Goal: Information Seeking & Learning: Learn about a topic

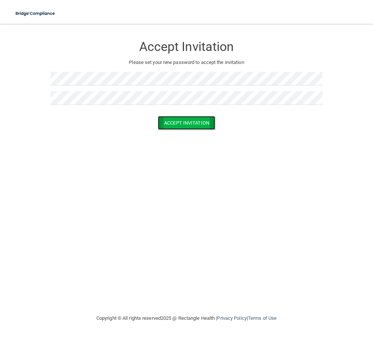
click at [193, 125] on button "Accept Invitation" at bounding box center [186, 123] width 57 height 14
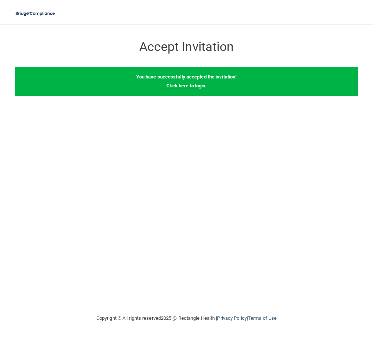
click at [183, 86] on link "Click here to login" at bounding box center [185, 86] width 39 height 6
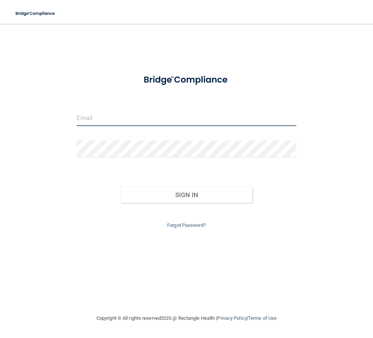
click at [106, 120] on input "email" at bounding box center [186, 117] width 219 height 17
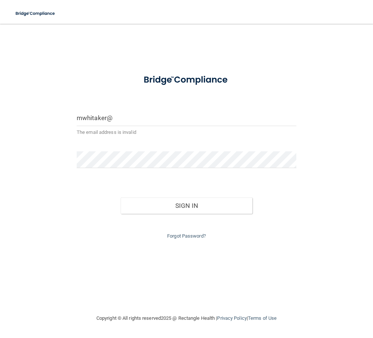
type input "[EMAIL_ADDRESS][DOMAIN_NAME]"
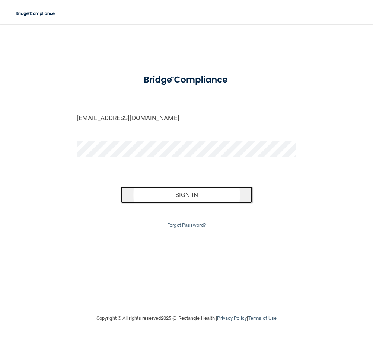
click at [170, 195] on button "Sign In" at bounding box center [186, 195] width 132 height 16
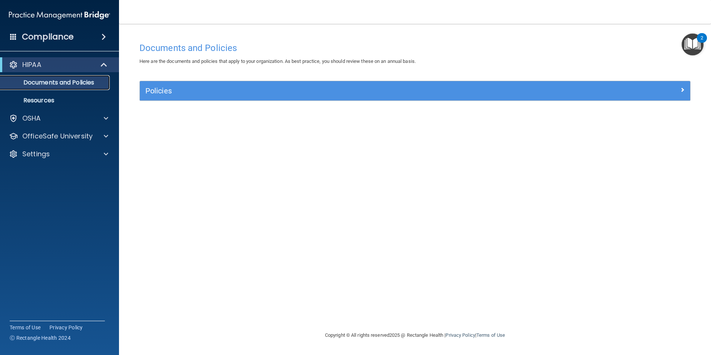
click at [79, 84] on p "Documents and Policies" at bounding box center [55, 82] width 101 height 7
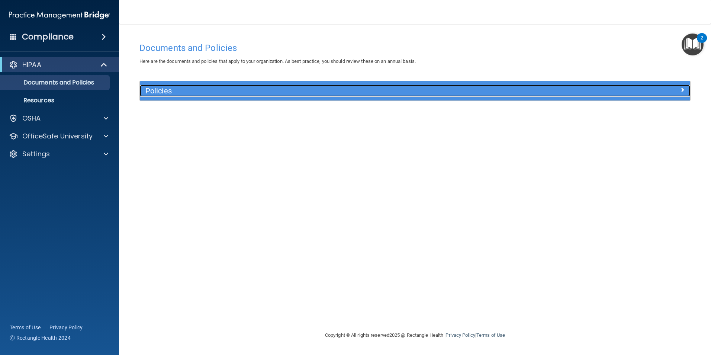
click at [213, 90] on h5 "Policies" at bounding box center [346, 91] width 402 height 8
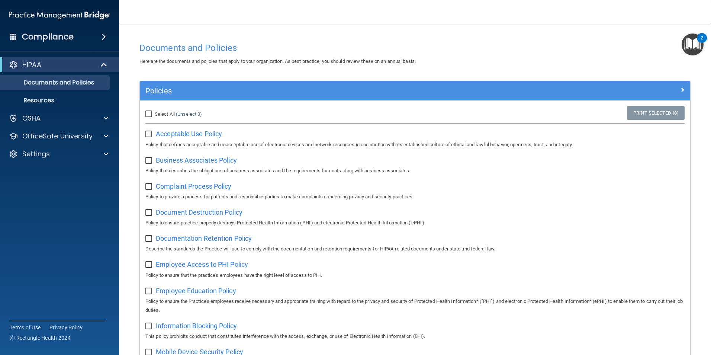
click at [150, 114] on input "Select All (Unselect 0) Unselect All" at bounding box center [149, 114] width 9 height 6
checkbox input "true"
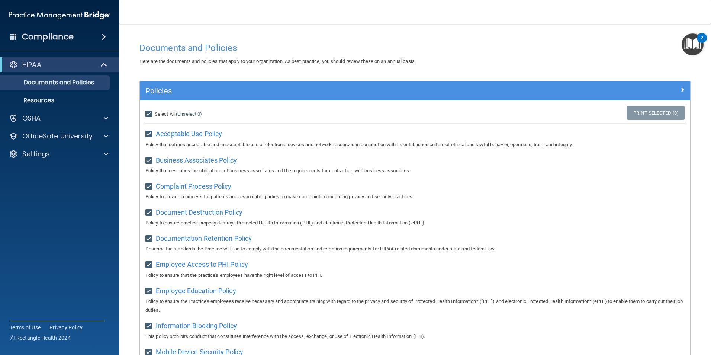
checkbox input "true"
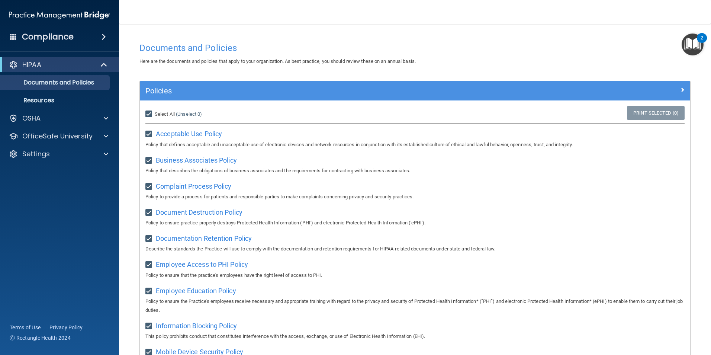
checkbox input "true"
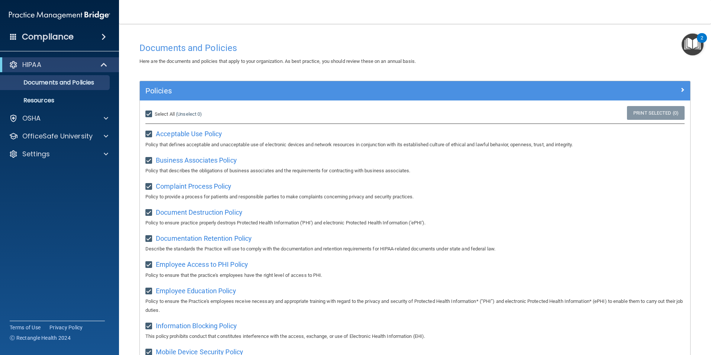
checkbox input "true"
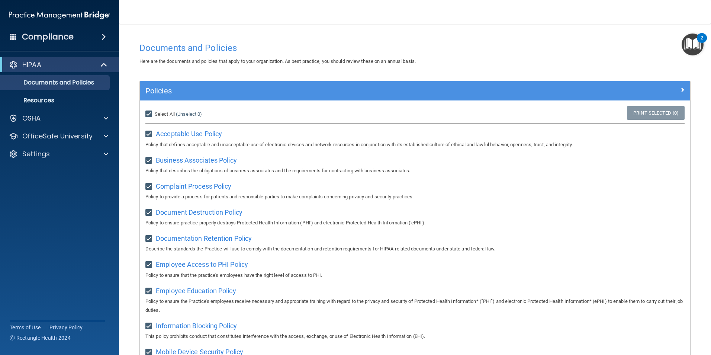
checkbox input "true"
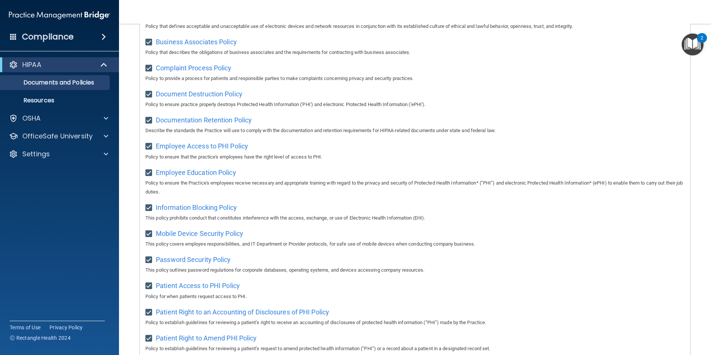
scroll to position [19, 0]
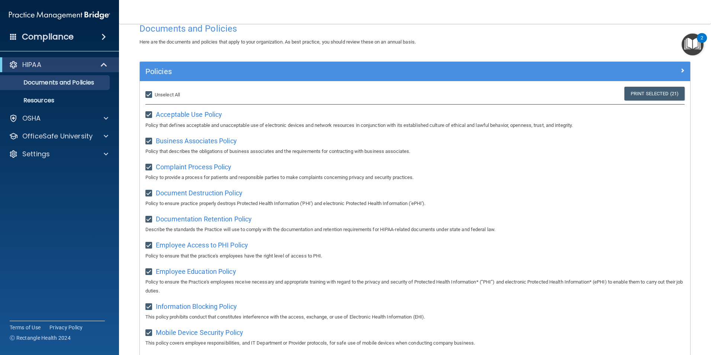
click at [372, 46] on img "Open Resource Center, 2 new notifications" at bounding box center [692, 44] width 22 height 22
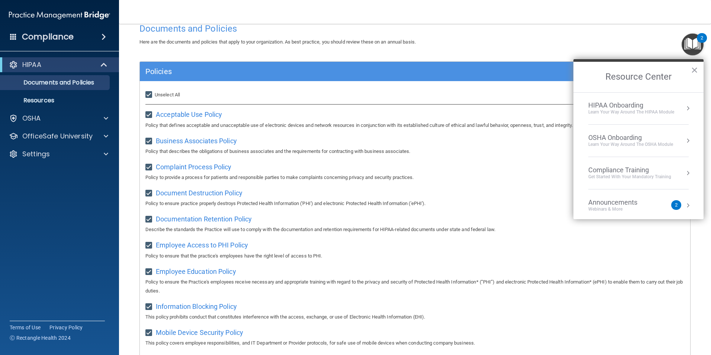
scroll to position [0, 0]
click at [175, 112] on span "Acceptable Use Policy" at bounding box center [189, 114] width 66 height 8
click at [372, 70] on button "×" at bounding box center [694, 70] width 7 height 12
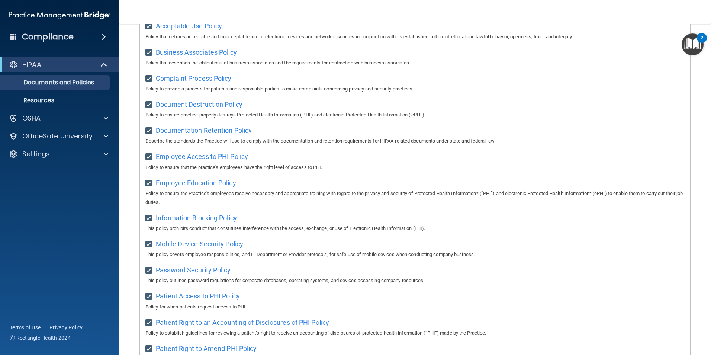
scroll to position [112, 0]
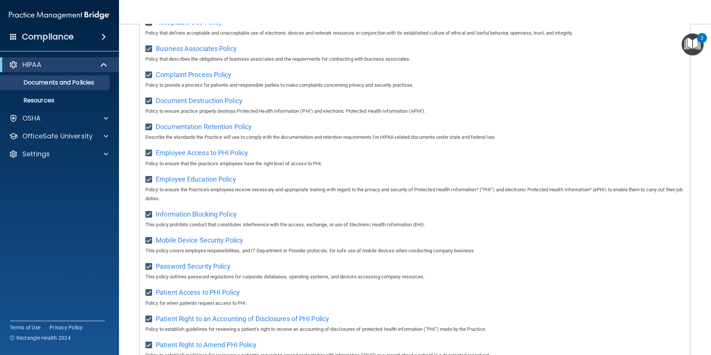
click at [372, 44] on img "Open Resource Center, 2 new notifications" at bounding box center [692, 44] width 22 height 22
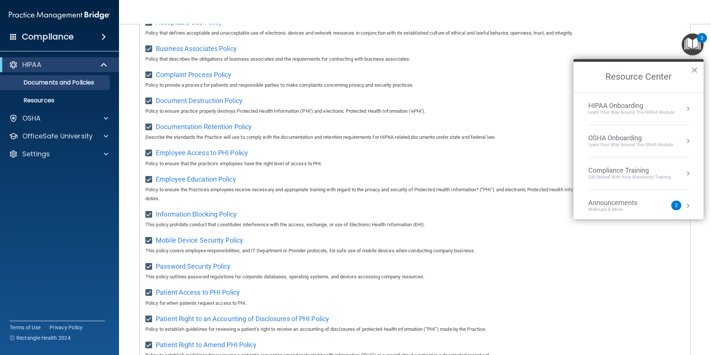
scroll to position [42, 0]
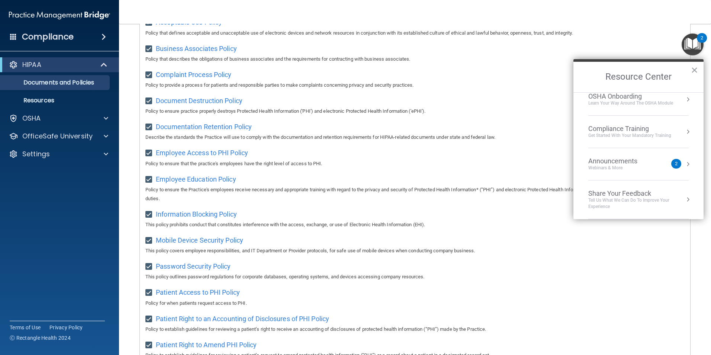
click at [372, 162] on div "Announcements" at bounding box center [620, 161] width 64 height 8
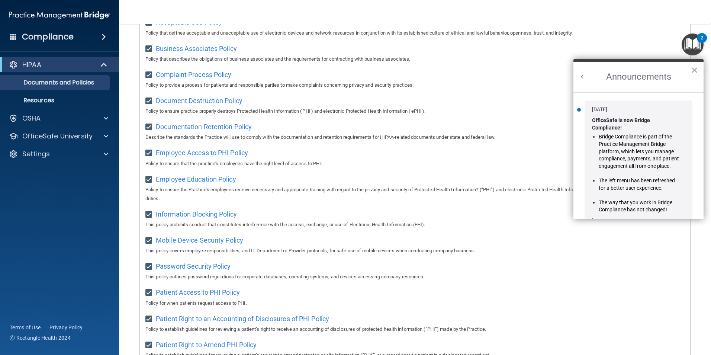
scroll to position [0, 0]
click at [372, 79] on button "Back to Resource Center Home" at bounding box center [581, 76] width 7 height 7
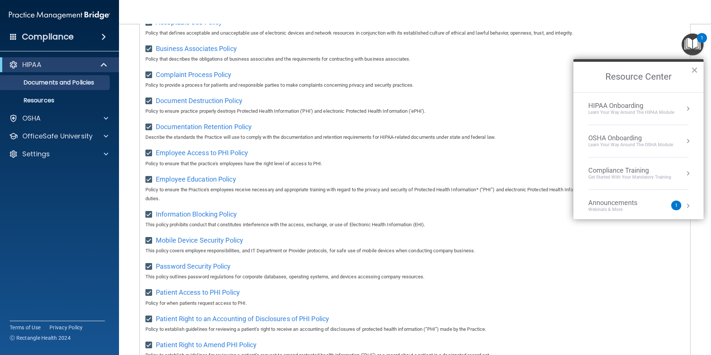
click at [372, 110] on div "Learn Your Way around the HIPAA module" at bounding box center [631, 112] width 86 height 6
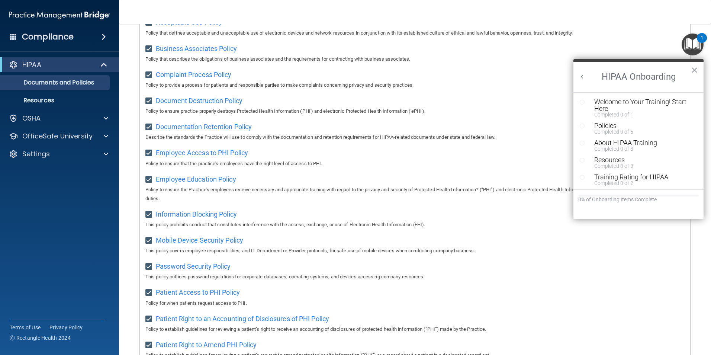
click at [372, 97] on ol "Welcome to Your Training! Start Here Completed 0 of 1 Policies Completed 0 of 5…" at bounding box center [638, 140] width 130 height 97
click at [372, 110] on div "Welcome to Your Training! Start Here" at bounding box center [641, 105] width 94 height 13
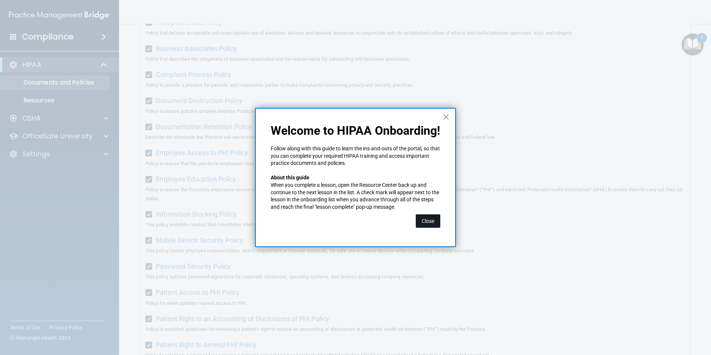
click at [372, 216] on button "Close" at bounding box center [428, 220] width 25 height 13
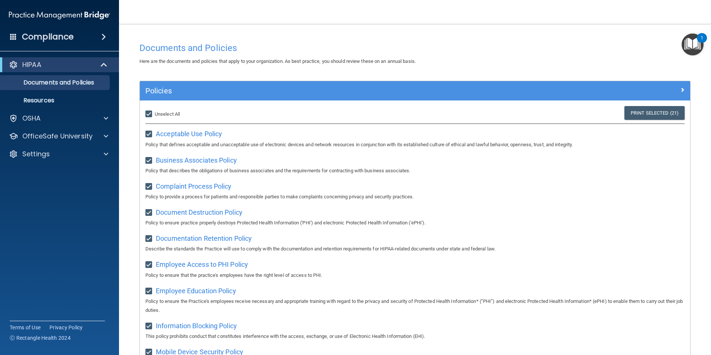
click at [372, 49] on img "Open Resource Center, 1 new notification" at bounding box center [692, 44] width 22 height 22
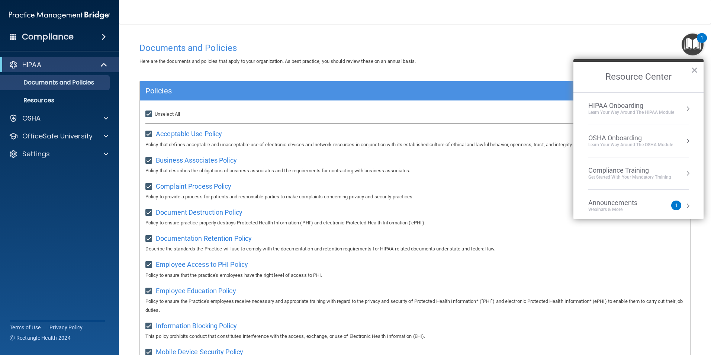
click at [372, 106] on div "HIPAA Onboarding" at bounding box center [631, 105] width 86 height 8
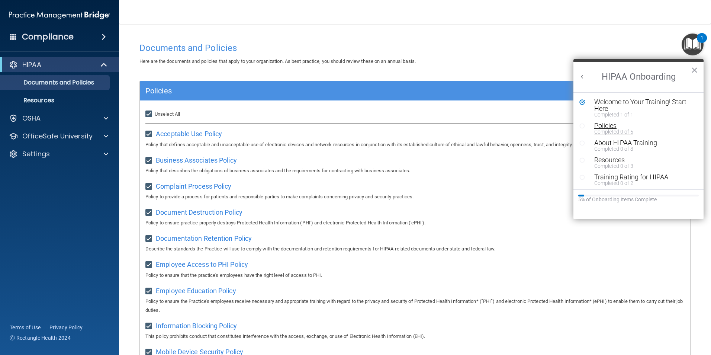
click at [372, 127] on div "Policies" at bounding box center [641, 125] width 94 height 7
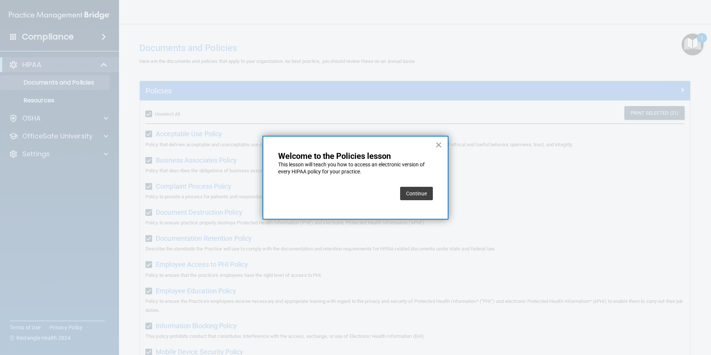
click at [372, 195] on button "Continue" at bounding box center [416, 193] width 33 height 13
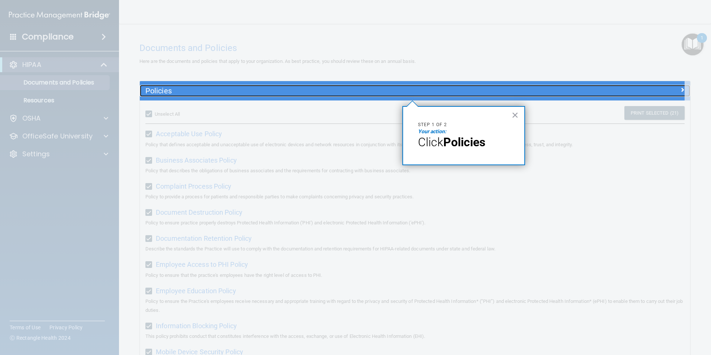
click at [294, 91] on h5 "Policies" at bounding box center [346, 91] width 402 height 8
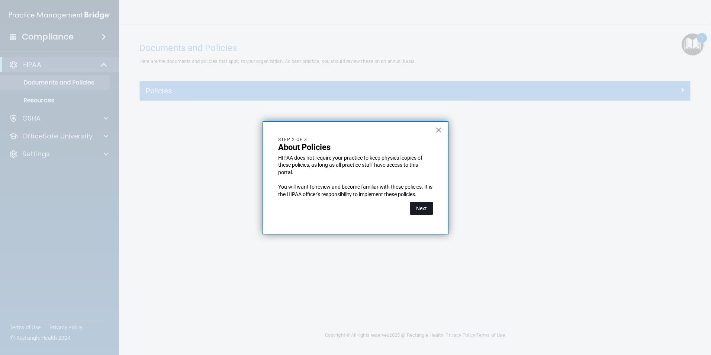
click at [372, 211] on button "Next" at bounding box center [421, 207] width 23 height 13
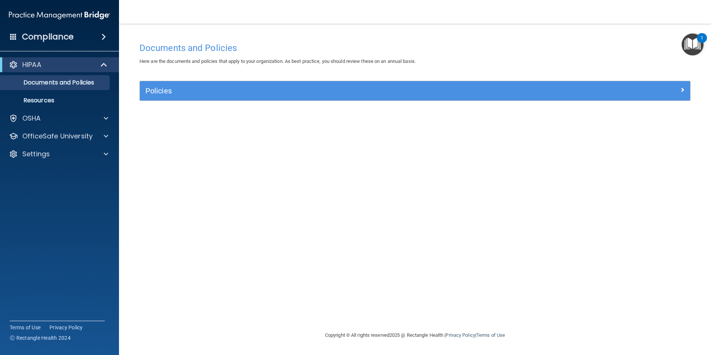
click at [372, 42] on img "Open Resource Center, 1 new notification" at bounding box center [692, 44] width 22 height 22
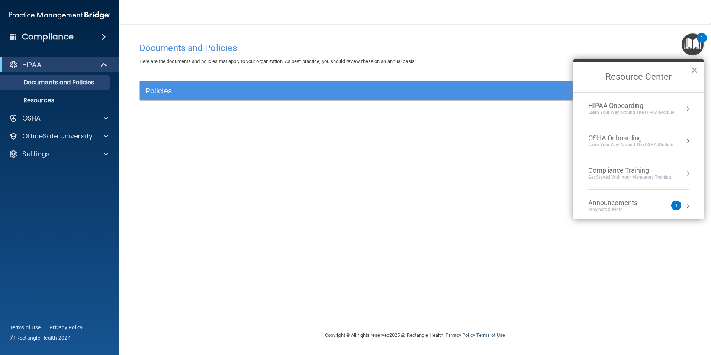
click at [372, 107] on div "HIPAA Onboarding" at bounding box center [631, 105] width 86 height 8
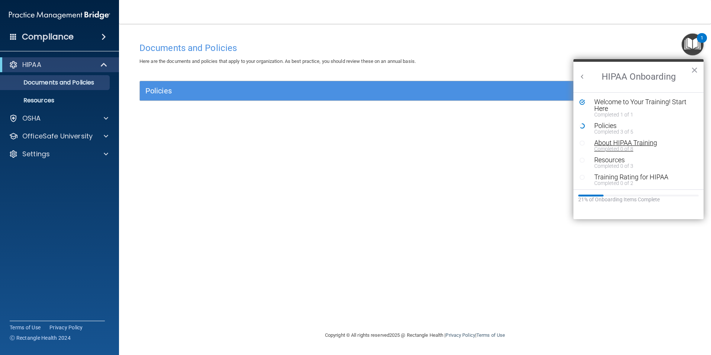
click at [372, 144] on div "About HIPAA Training" at bounding box center [641, 142] width 94 height 7
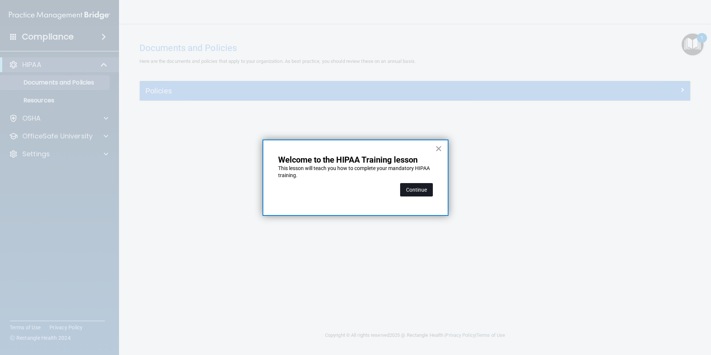
click at [372, 190] on button "Continue" at bounding box center [416, 189] width 33 height 13
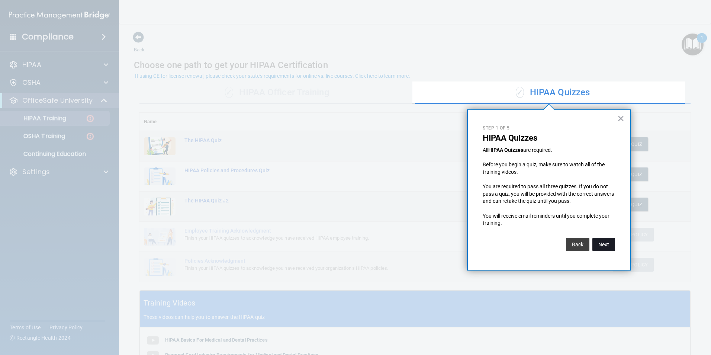
click at [372, 243] on button "Next" at bounding box center [603, 244] width 23 height 13
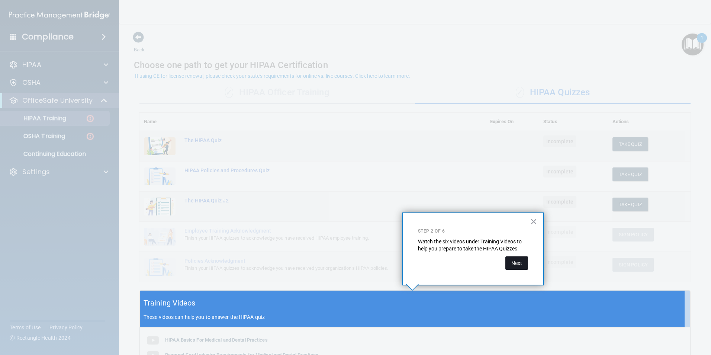
click at [372, 262] on button "Next" at bounding box center [516, 262] width 23 height 13
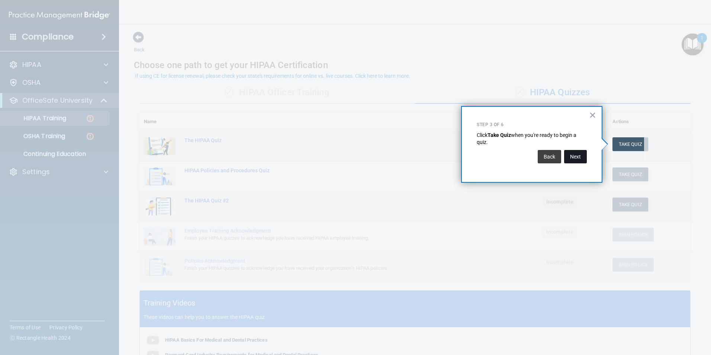
click at [372, 158] on button "Next" at bounding box center [575, 156] width 23 height 13
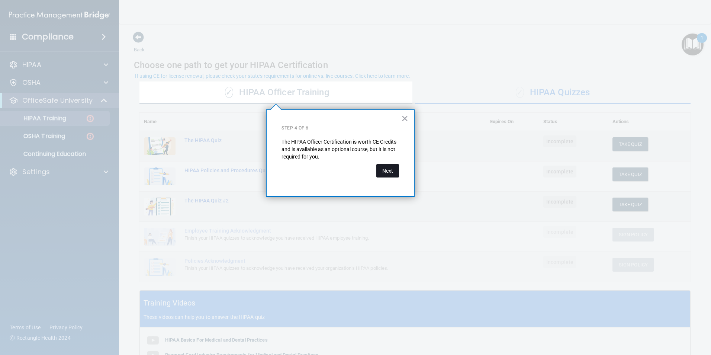
click at [372, 169] on button "Next" at bounding box center [387, 170] width 23 height 13
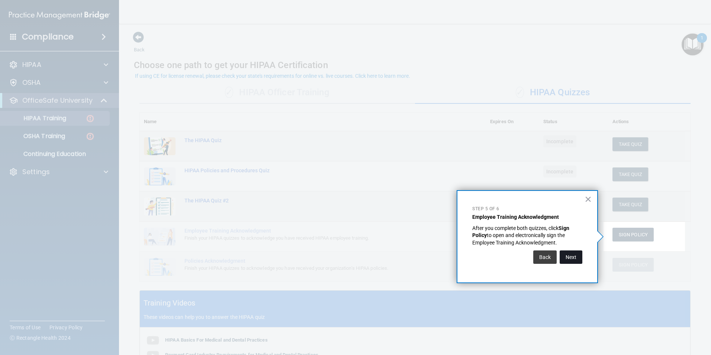
click at [372, 253] on button "Next" at bounding box center [571, 256] width 23 height 13
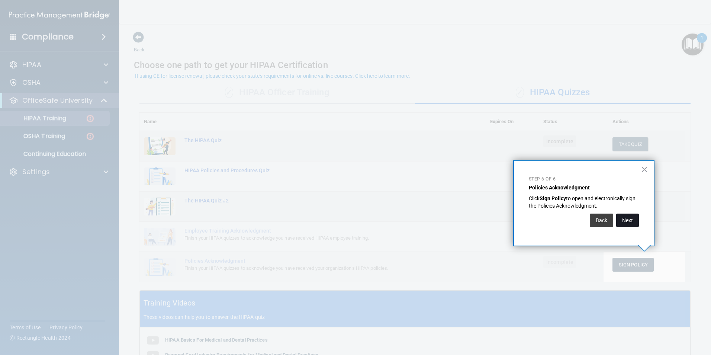
click at [372, 220] on button "Next" at bounding box center [627, 219] width 23 height 13
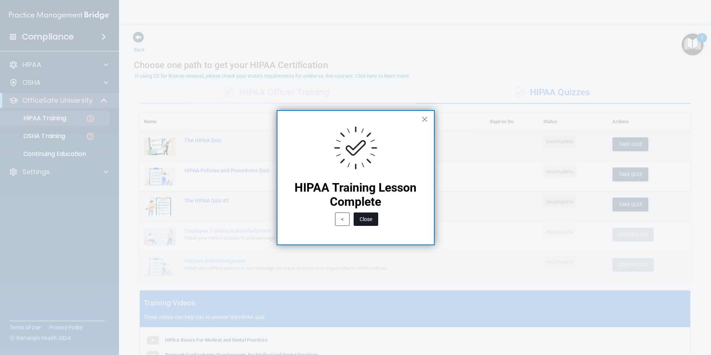
click at [363, 218] on button "Close" at bounding box center [366, 218] width 25 height 13
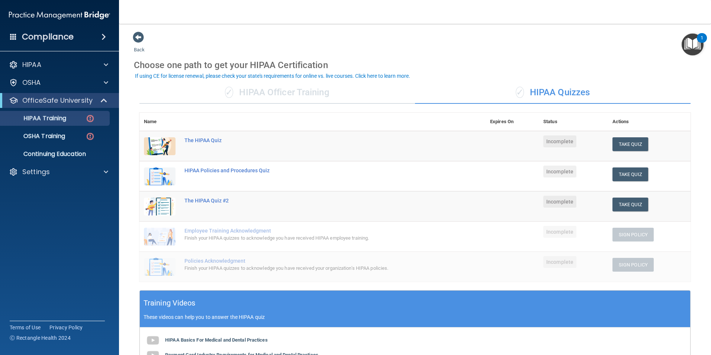
click at [372, 39] on img "Open Resource Center, 1 new notification" at bounding box center [692, 44] width 22 height 22
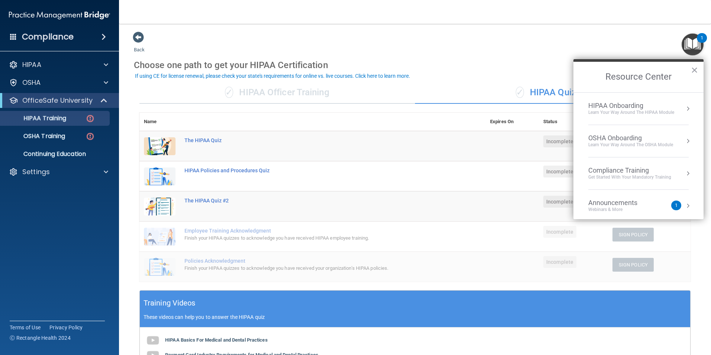
click at [372, 113] on div "Learn Your Way around the HIPAA module" at bounding box center [631, 112] width 86 height 6
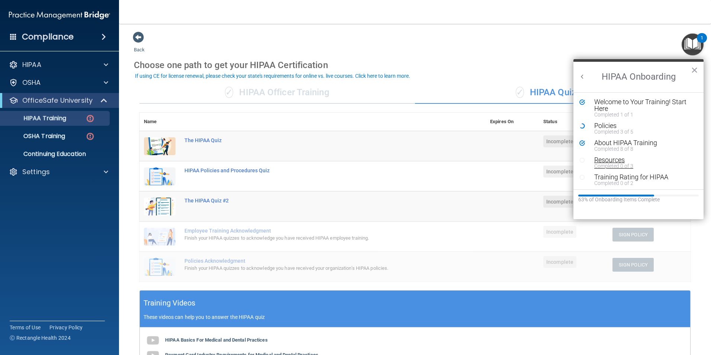
click at [372, 161] on div "Resources" at bounding box center [641, 160] width 94 height 7
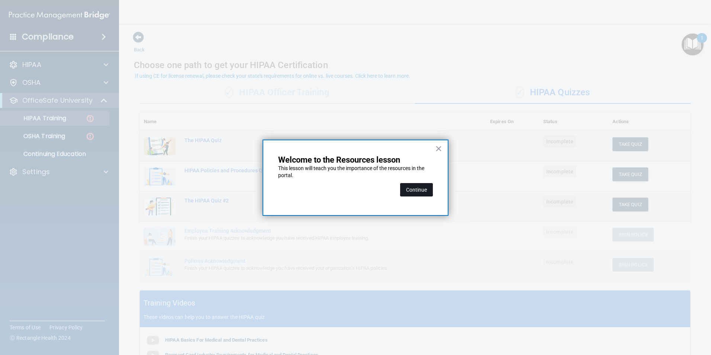
click at [372, 193] on button "Continue" at bounding box center [416, 189] width 33 height 13
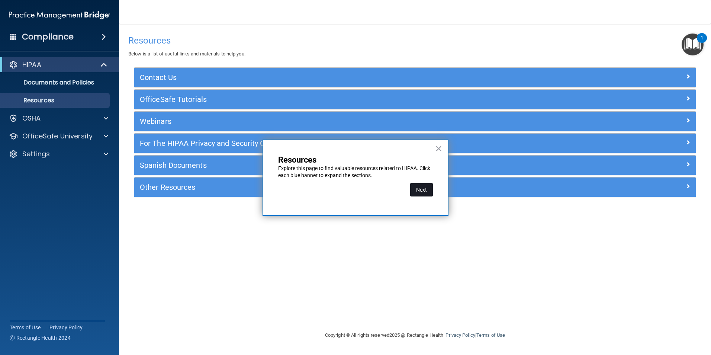
click at [372, 187] on button "Next" at bounding box center [421, 189] width 23 height 13
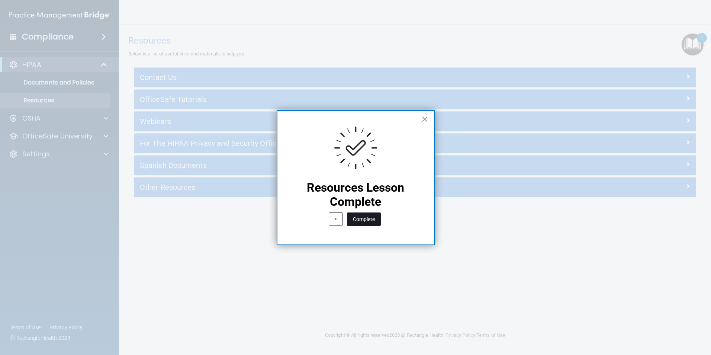
click at [371, 216] on button "Complete" at bounding box center [364, 218] width 34 height 13
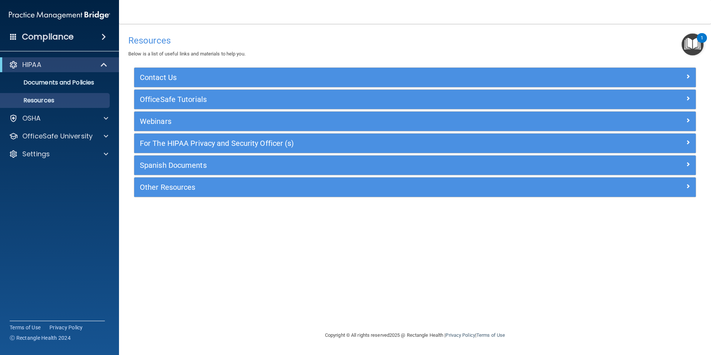
click at [372, 54] on img "Open Resource Center, 1 new notification" at bounding box center [692, 44] width 22 height 22
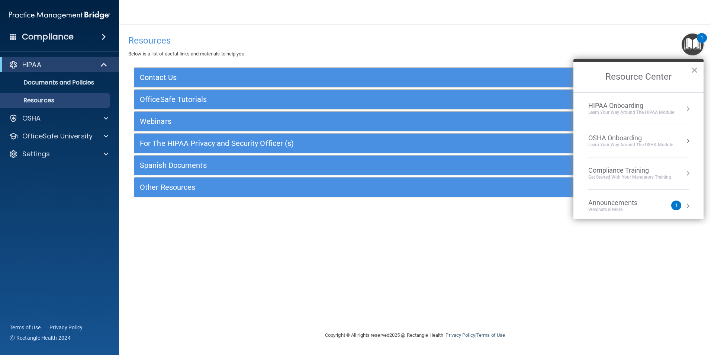
click at [372, 104] on div "HIPAA Onboarding" at bounding box center [631, 105] width 86 height 8
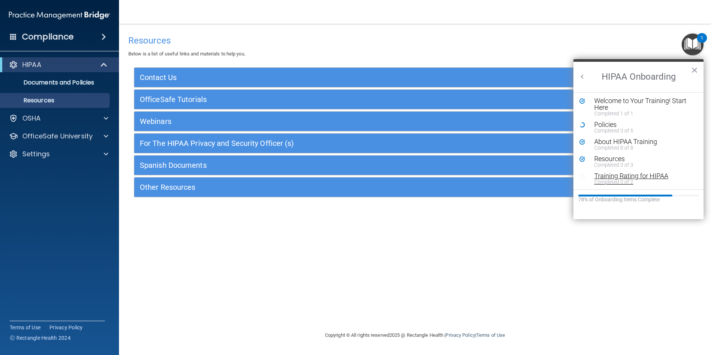
scroll to position [1, 0]
click at [372, 177] on div "Training Rating for HIPAA" at bounding box center [641, 175] width 94 height 7
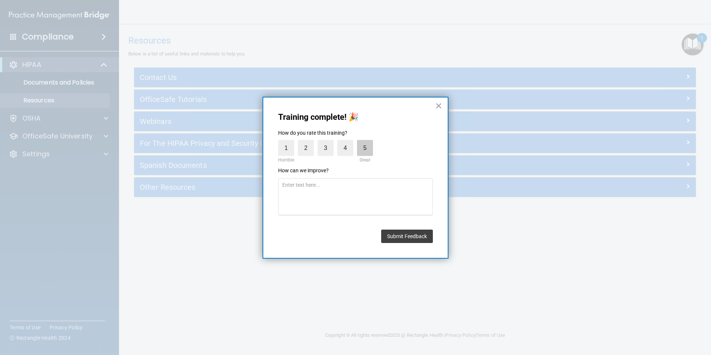
click at [368, 152] on label "5" at bounding box center [365, 148] width 16 height 16
click at [348, 142] on input "5" at bounding box center [348, 142] width 0 height 0
click at [372, 233] on button "Submit Feedback" at bounding box center [407, 235] width 52 height 13
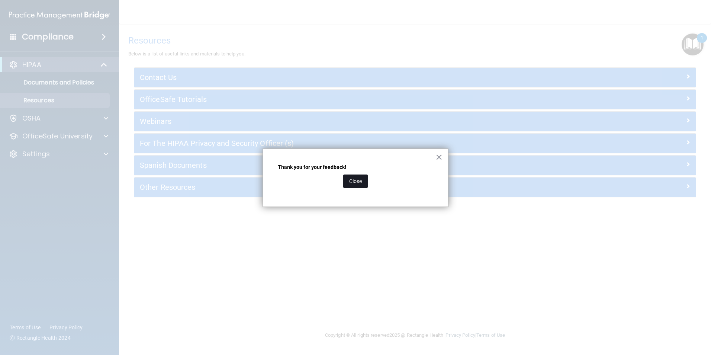
click at [360, 183] on button "Close" at bounding box center [355, 180] width 25 height 13
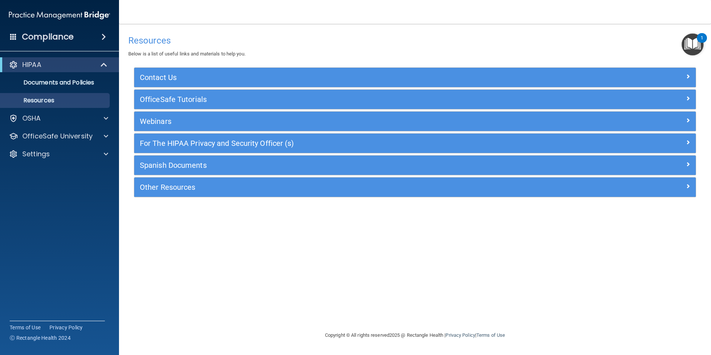
click at [372, 43] on img "Open Resource Center, 1 new notification" at bounding box center [692, 44] width 22 height 22
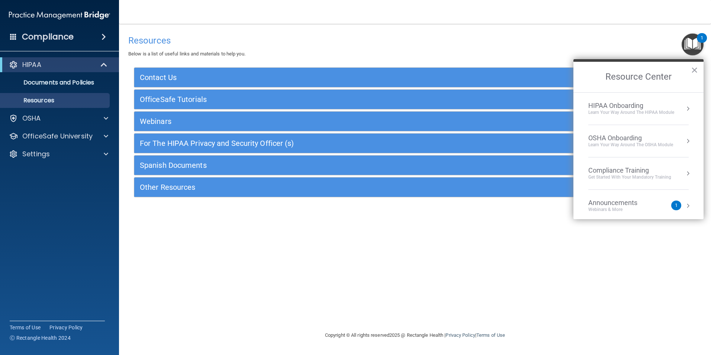
click at [372, 97] on li "HIPAA Onboarding Learn Your Way around the HIPAA module" at bounding box center [638, 109] width 100 height 32
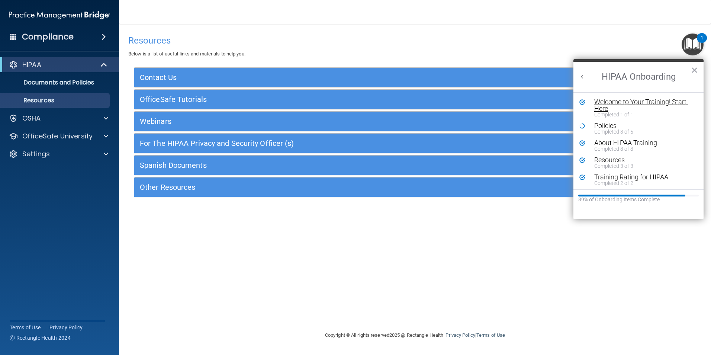
scroll to position [0, 0]
click at [372, 109] on div "Welcome to Your Training! Start Here" at bounding box center [641, 105] width 94 height 13
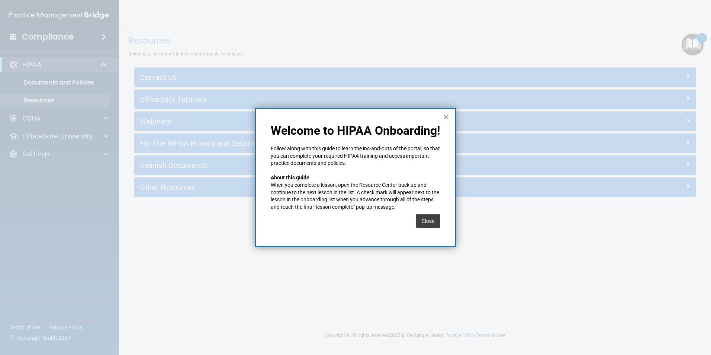
click at [372, 117] on button "×" at bounding box center [445, 117] width 7 height 12
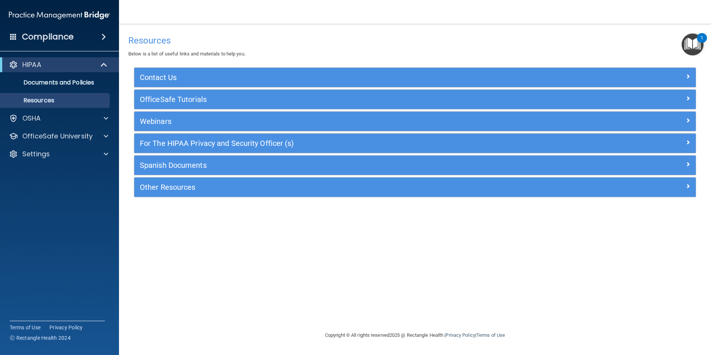
click at [372, 39] on img "Open Resource Center, 1 new notification" at bounding box center [692, 44] width 22 height 22
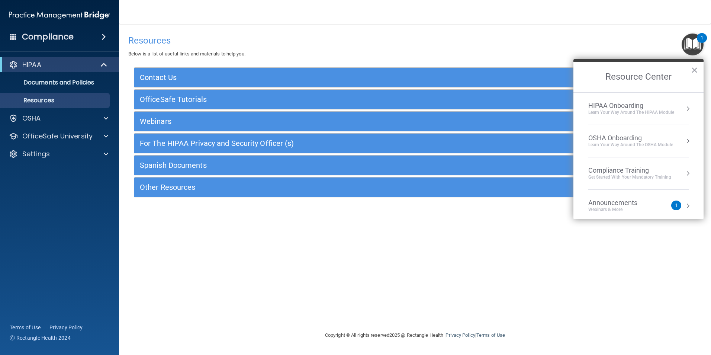
click at [372, 105] on div "HIPAA Onboarding" at bounding box center [631, 105] width 86 height 8
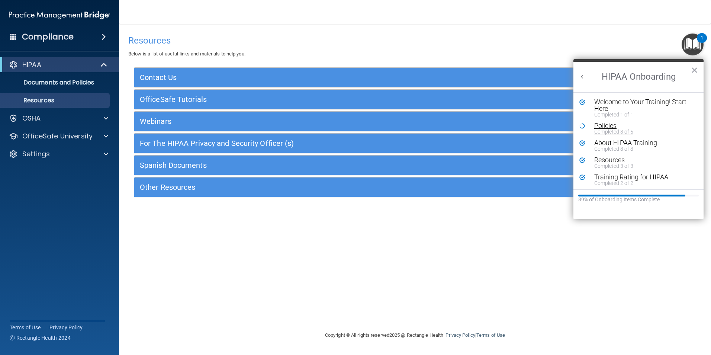
click at [372, 127] on div "Policies" at bounding box center [641, 125] width 94 height 7
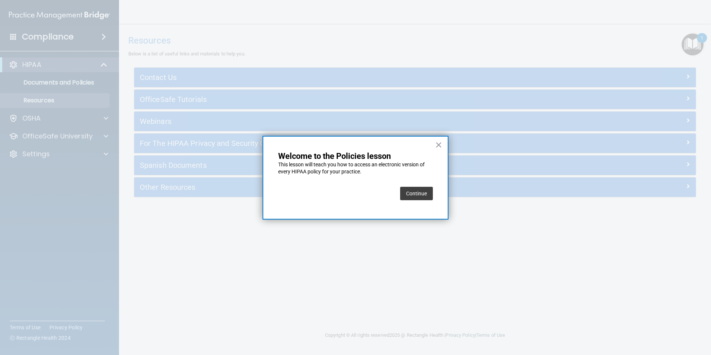
click at [372, 193] on button "Continue" at bounding box center [416, 193] width 33 height 13
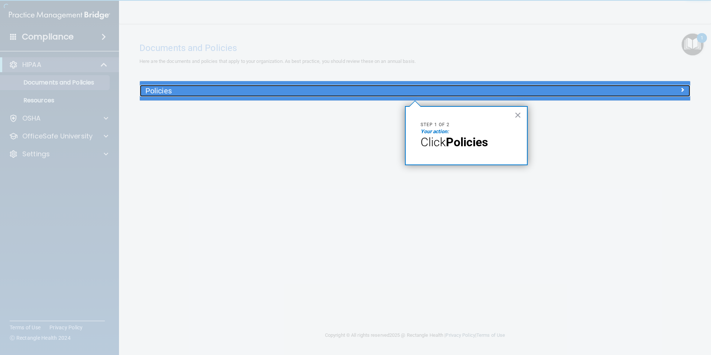
click at [358, 94] on h5 "Policies" at bounding box center [346, 91] width 402 height 8
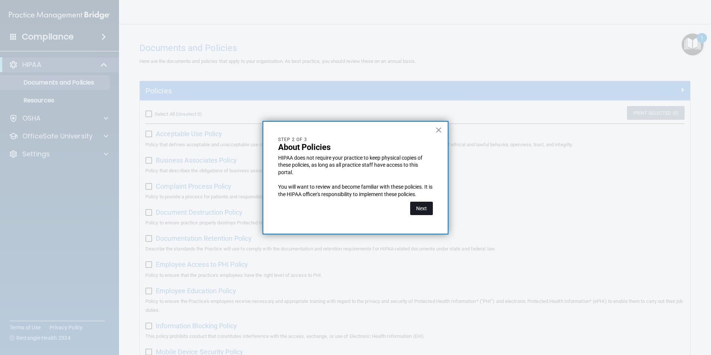
click at [372, 212] on button "Next" at bounding box center [421, 207] width 23 height 13
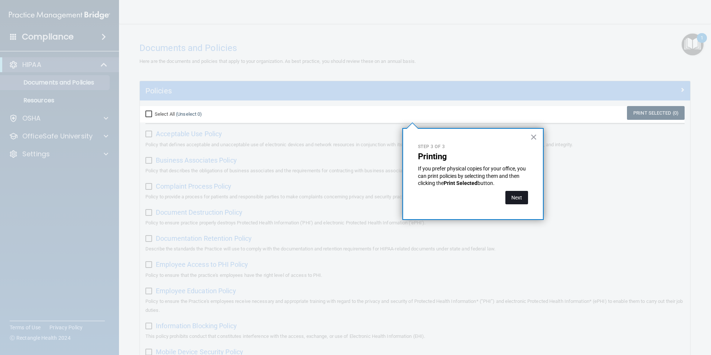
click at [372, 197] on button "Next" at bounding box center [516, 197] width 23 height 13
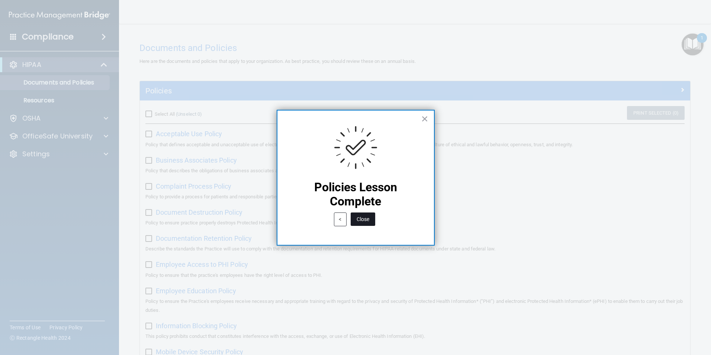
click at [360, 222] on button "Close" at bounding box center [363, 218] width 25 height 13
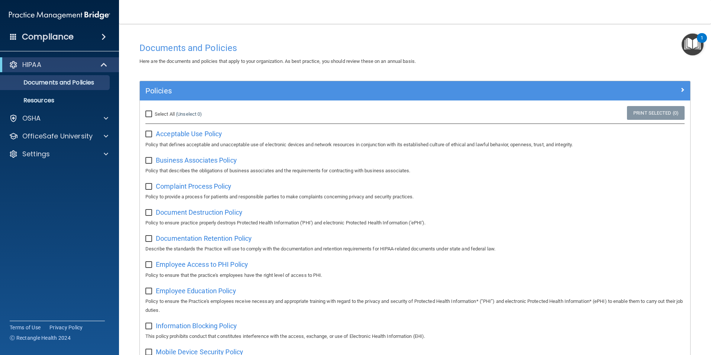
click at [372, 47] on img "Open Resource Center, 1 new notification" at bounding box center [692, 44] width 22 height 22
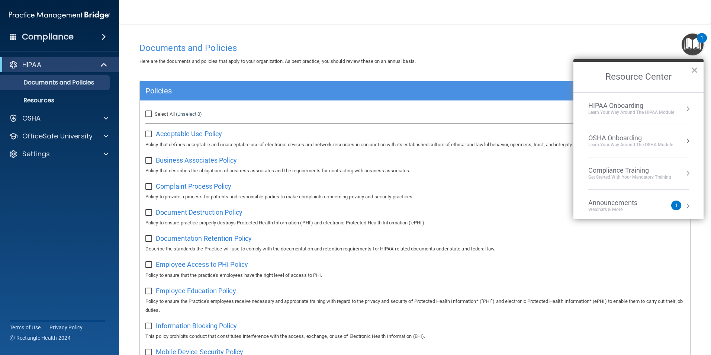
click at [372, 103] on div "HIPAA Onboarding" at bounding box center [631, 105] width 86 height 8
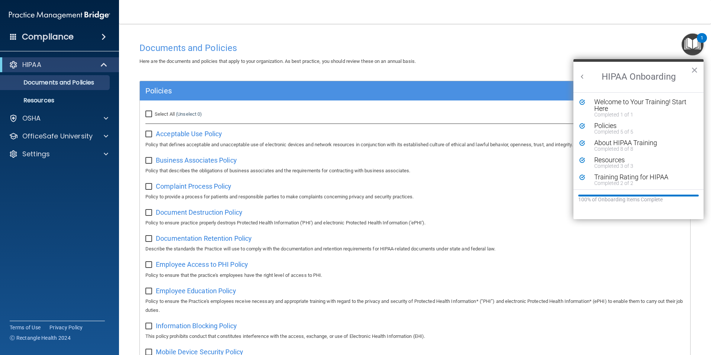
click at [372, 55] on div "Documents and Policies" at bounding box center [415, 48] width 562 height 18
click at [42, 120] on div "OSHA" at bounding box center [49, 118] width 92 height 9
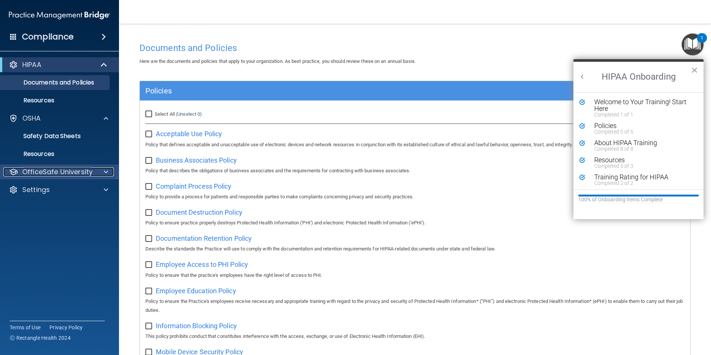
click at [45, 171] on p "OfficeSafe University" at bounding box center [57, 171] width 70 height 9
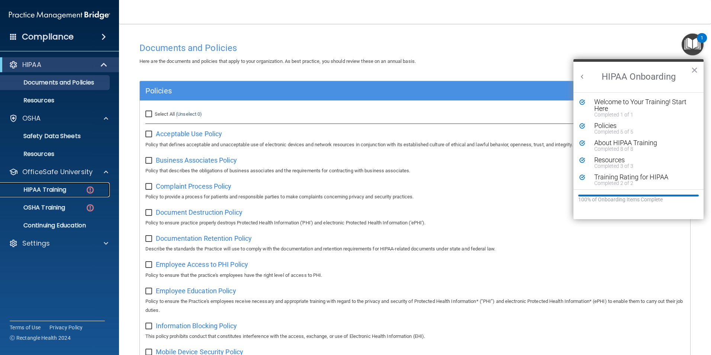
click at [53, 188] on p "HIPAA Training" at bounding box center [35, 189] width 61 height 7
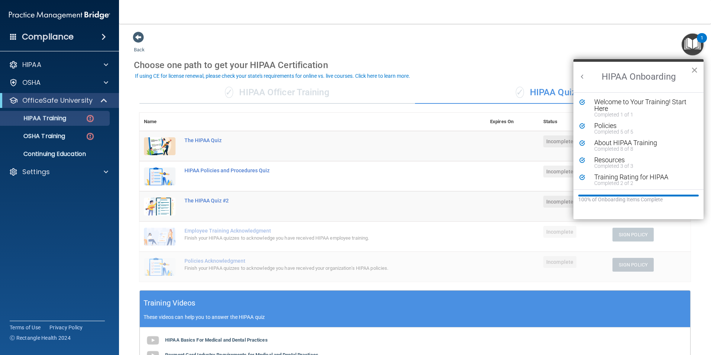
click at [372, 70] on button "×" at bounding box center [694, 70] width 7 height 12
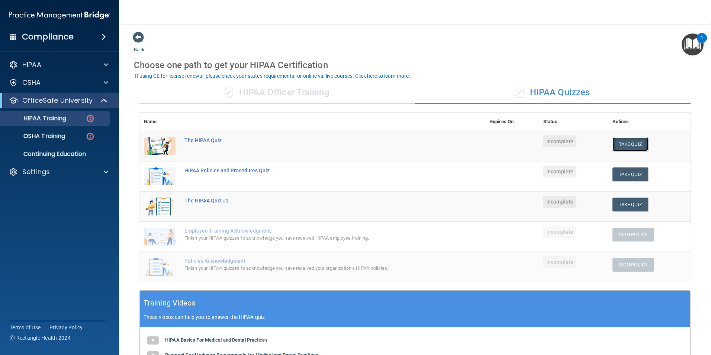
click at [372, 142] on button "Take Quiz" at bounding box center [630, 144] width 36 height 14
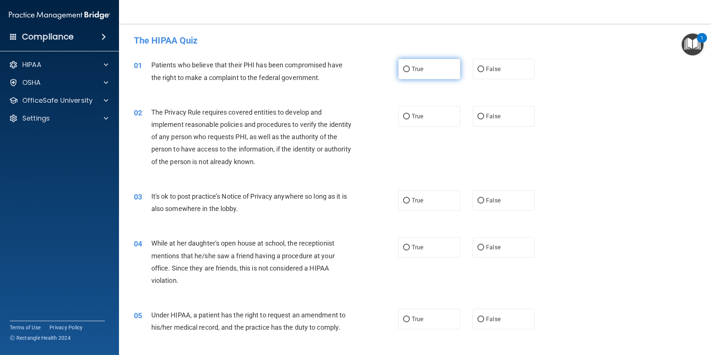
click at [372, 72] on label "True" at bounding box center [429, 69] width 62 height 20
click at [372, 72] on input "True" at bounding box center [406, 70] width 7 height 6
radio input "true"
click at [372, 122] on label "True" at bounding box center [429, 116] width 62 height 20
click at [372, 119] on input "True" at bounding box center [406, 117] width 7 height 6
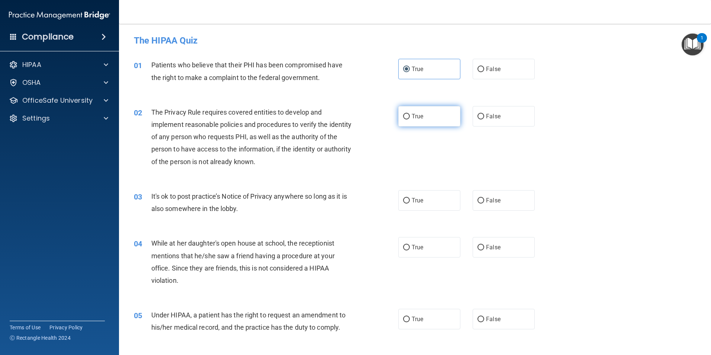
radio input "true"
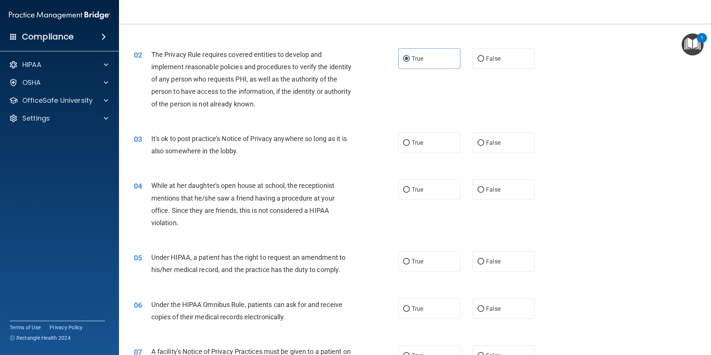
scroll to position [74, 0]
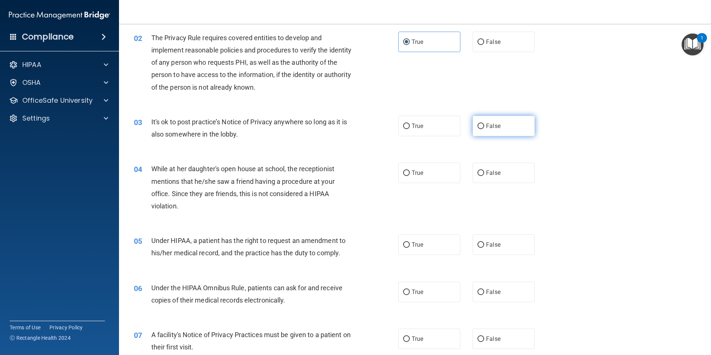
click at [372, 128] on span "False" at bounding box center [493, 125] width 14 height 7
click at [372, 128] on input "False" at bounding box center [480, 126] width 7 height 6
radio input "true"
click at [372, 175] on input "False" at bounding box center [480, 173] width 7 height 6
radio input "true"
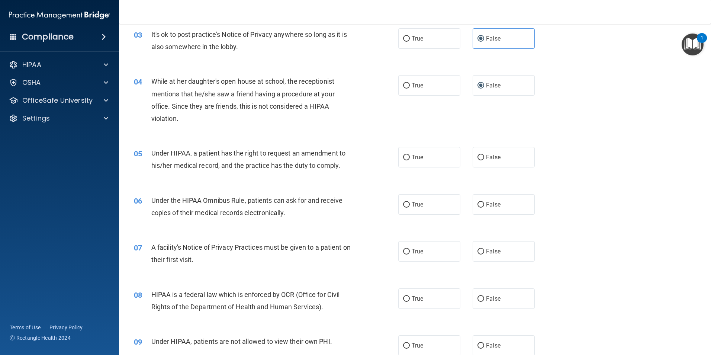
scroll to position [149, 0]
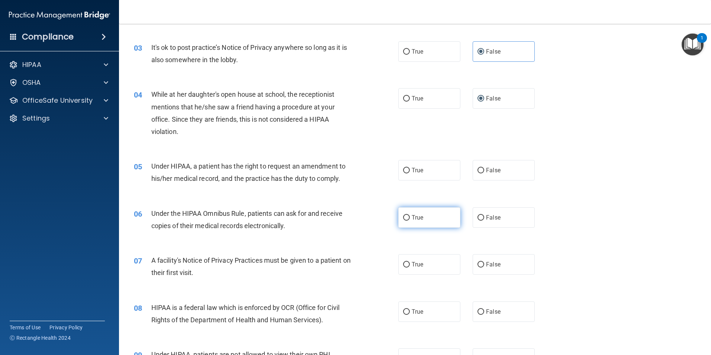
click at [372, 216] on label "True" at bounding box center [429, 217] width 62 height 20
click at [372, 216] on input "True" at bounding box center [406, 218] width 7 height 6
radio input "true"
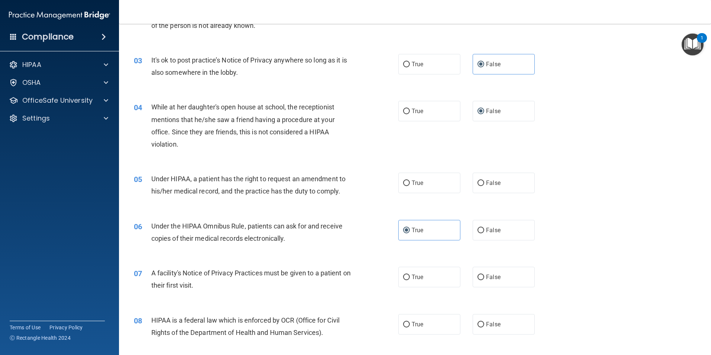
scroll to position [153, 0]
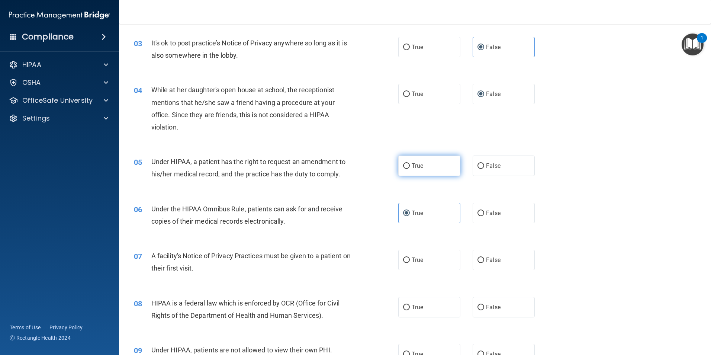
click at [372, 166] on label "True" at bounding box center [429, 165] width 62 height 20
click at [372, 166] on input "True" at bounding box center [406, 166] width 7 height 6
radio input "true"
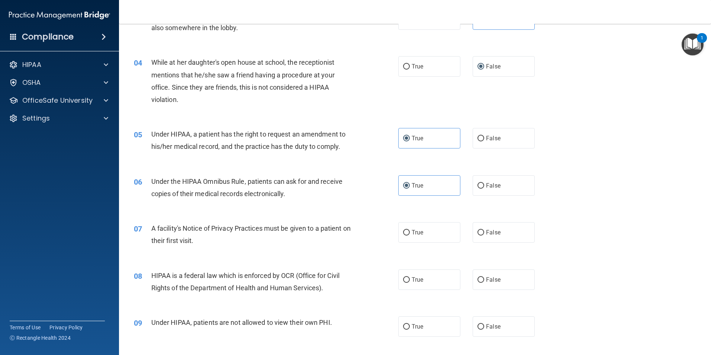
scroll to position [228, 0]
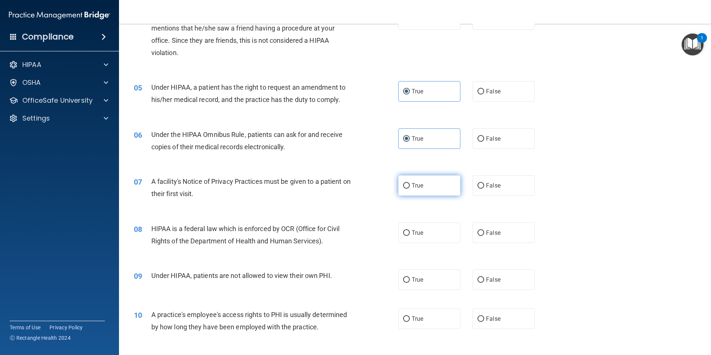
click at [372, 189] on label "True" at bounding box center [429, 185] width 62 height 20
click at [372, 188] on input "True" at bounding box center [406, 186] width 7 height 6
radio input "true"
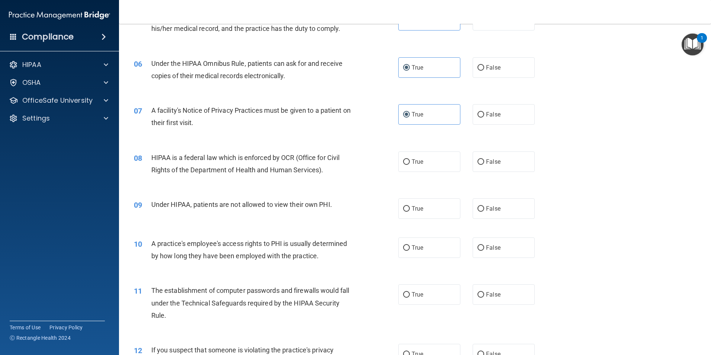
scroll to position [302, 0]
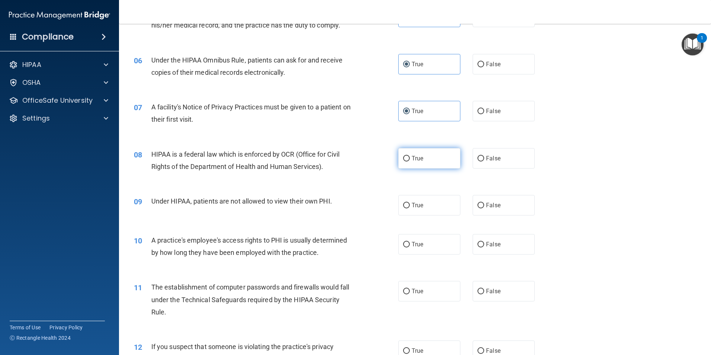
click at [372, 159] on label "True" at bounding box center [429, 158] width 62 height 20
click at [372, 159] on input "True" at bounding box center [406, 159] width 7 height 6
radio input "true"
click at [372, 203] on label "False" at bounding box center [504, 205] width 62 height 20
click at [372, 203] on input "False" at bounding box center [480, 206] width 7 height 6
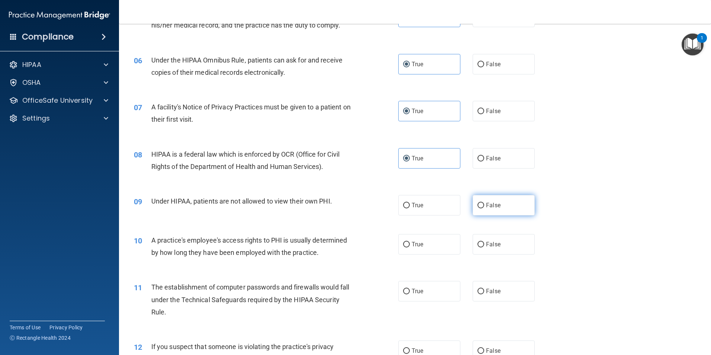
radio input "true"
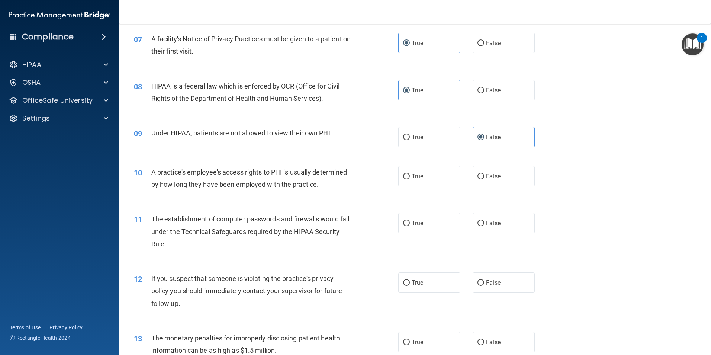
scroll to position [376, 0]
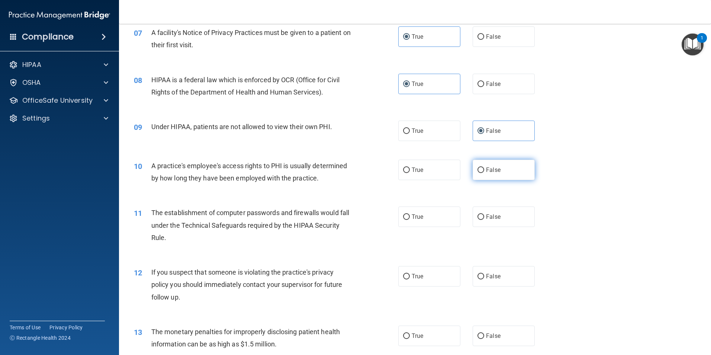
click at [372, 172] on span "False" at bounding box center [493, 169] width 14 height 7
click at [372, 172] on input "False" at bounding box center [480, 170] width 7 height 6
radio input "true"
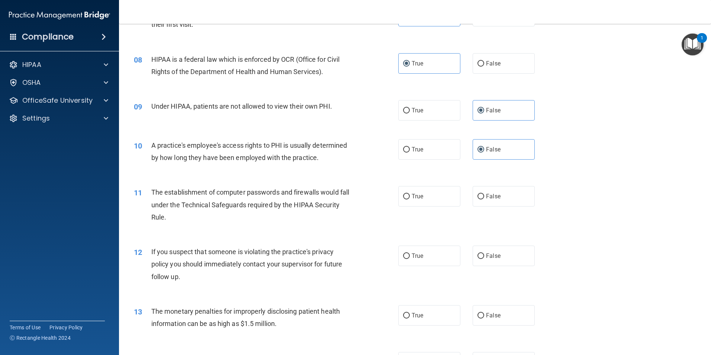
scroll to position [413, 0]
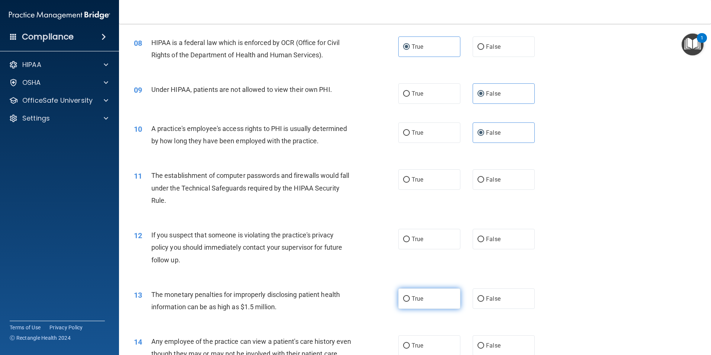
click at [372, 291] on label "True" at bounding box center [429, 298] width 62 height 20
click at [372, 296] on input "True" at bounding box center [406, 299] width 7 height 6
radio input "true"
click at [372, 238] on span "True" at bounding box center [418, 238] width 12 height 7
click at [372, 238] on input "True" at bounding box center [406, 239] width 7 height 6
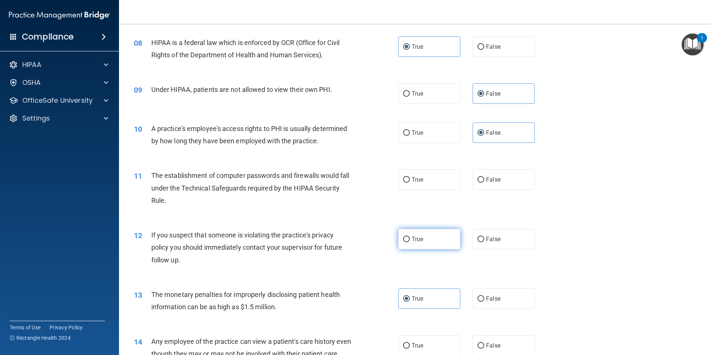
radio input "true"
click at [372, 180] on label "True" at bounding box center [429, 179] width 62 height 20
click at [372, 180] on input "True" at bounding box center [406, 180] width 7 height 6
radio input "true"
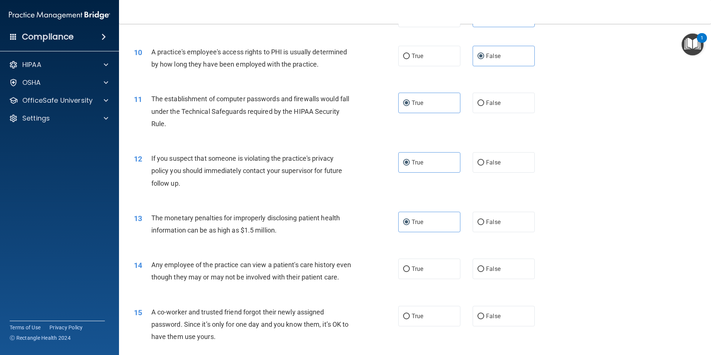
scroll to position [562, 0]
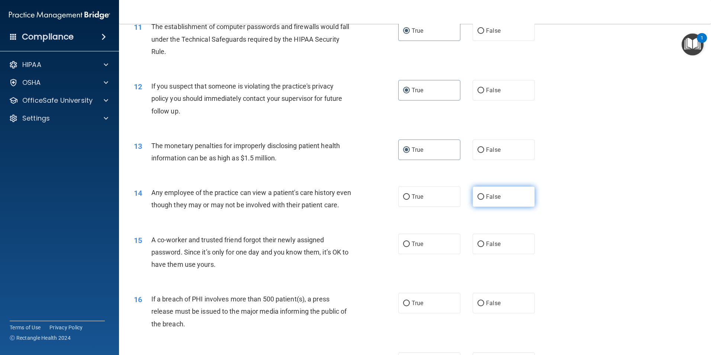
click at [372, 199] on input "False" at bounding box center [480, 197] width 7 height 6
radio input "true"
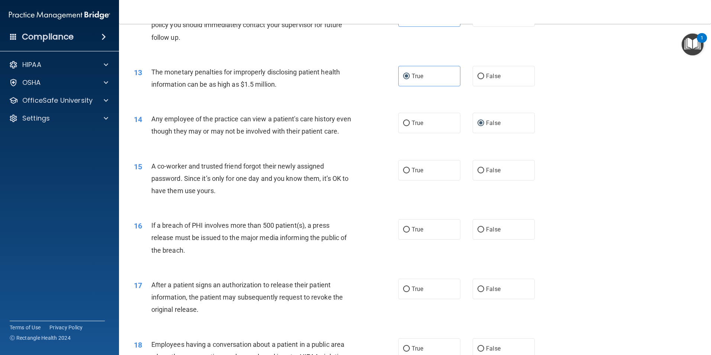
scroll to position [636, 0]
click at [372, 173] on span "False" at bounding box center [493, 169] width 14 height 7
click at [372, 173] on input "False" at bounding box center [480, 170] width 7 height 6
radio input "true"
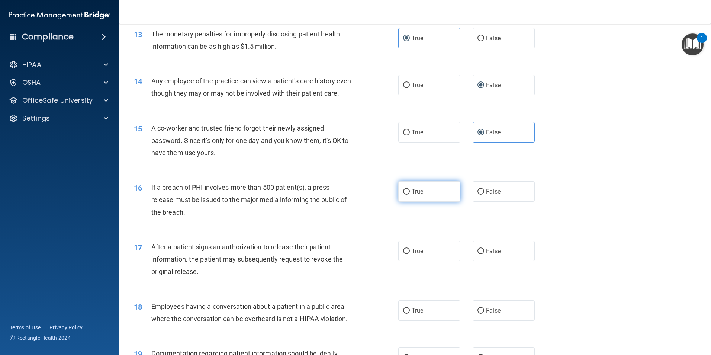
click at [372, 201] on label "True" at bounding box center [429, 191] width 62 height 20
click at [372, 194] on input "True" at bounding box center [406, 192] width 7 height 6
radio input "true"
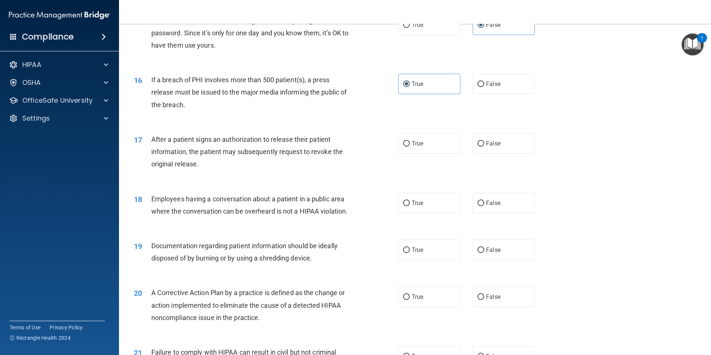
scroll to position [785, 0]
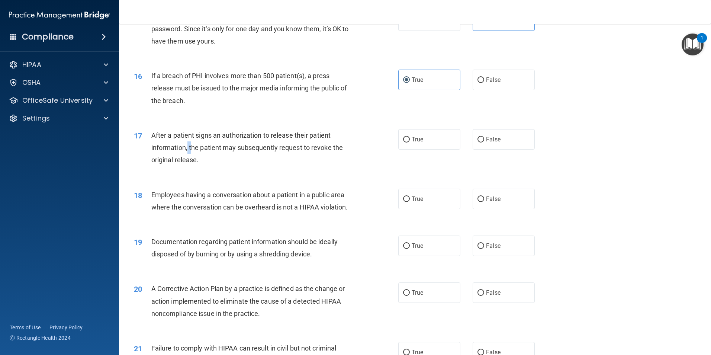
drag, startPoint x: 187, startPoint y: 161, endPoint x: 191, endPoint y: 160, distance: 4.1
click at [191, 160] on span "After a patient signs an authorization to release their patient information, th…" at bounding box center [246, 147] width 191 height 32
drag, startPoint x: 191, startPoint y: 160, endPoint x: 247, endPoint y: 164, distance: 56.3
click at [251, 162] on span "After a patient signs an authorization to release their patient information, th…" at bounding box center [246, 147] width 191 height 32
click at [372, 143] on span "True" at bounding box center [418, 139] width 12 height 7
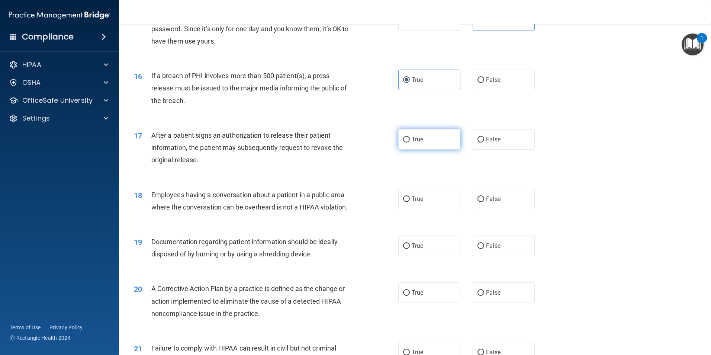
click at [372, 142] on input "True" at bounding box center [406, 140] width 7 height 6
radio input "true"
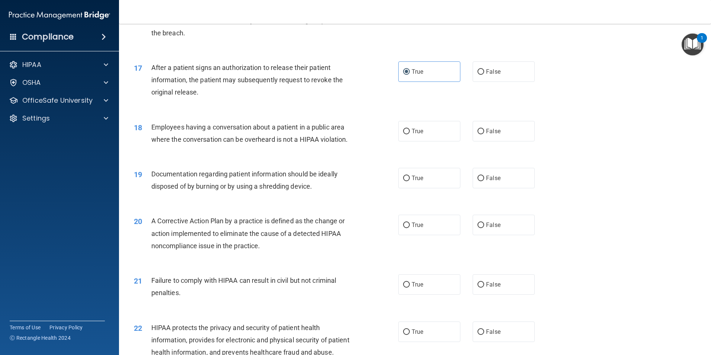
scroll to position [860, 0]
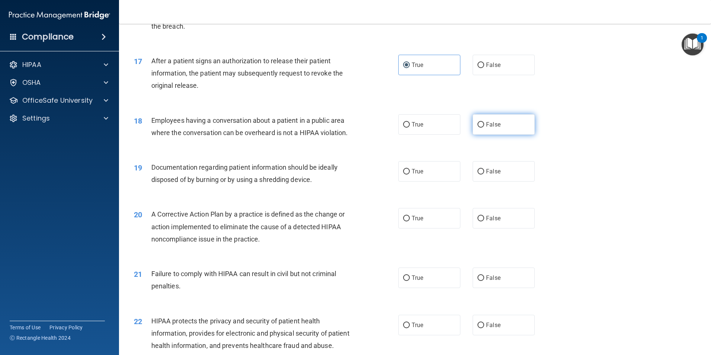
click at [372, 135] on label "False" at bounding box center [504, 124] width 62 height 20
click at [372, 128] on input "False" at bounding box center [480, 125] width 7 height 6
radio input "true"
click at [372, 175] on span "True" at bounding box center [418, 171] width 12 height 7
click at [372, 174] on input "True" at bounding box center [406, 172] width 7 height 6
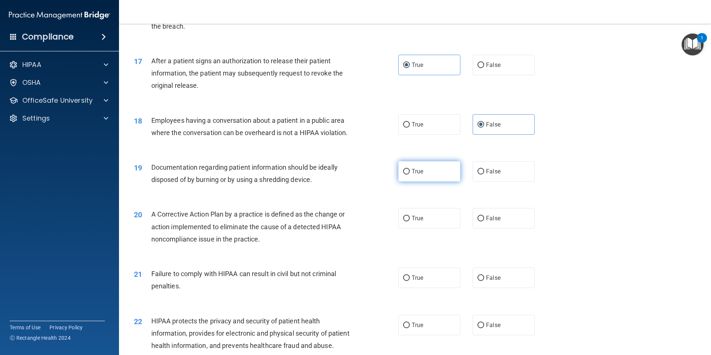
radio input "true"
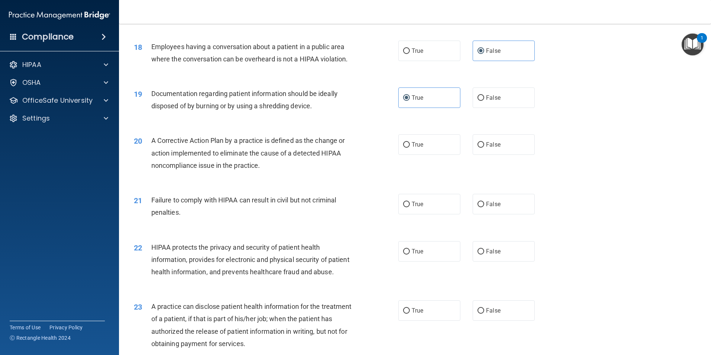
scroll to position [934, 0]
click at [372, 152] on label "True" at bounding box center [429, 143] width 62 height 20
click at [372, 147] on input "True" at bounding box center [406, 144] width 7 height 6
radio input "true"
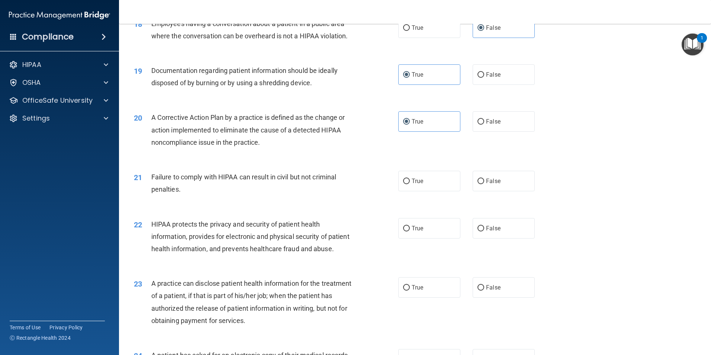
scroll to position [1008, 0]
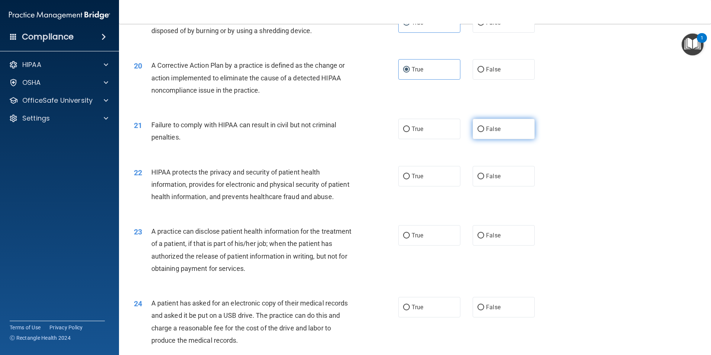
click at [372, 132] on span "False" at bounding box center [493, 128] width 14 height 7
click at [372, 132] on input "False" at bounding box center [480, 129] width 7 height 6
radio input "true"
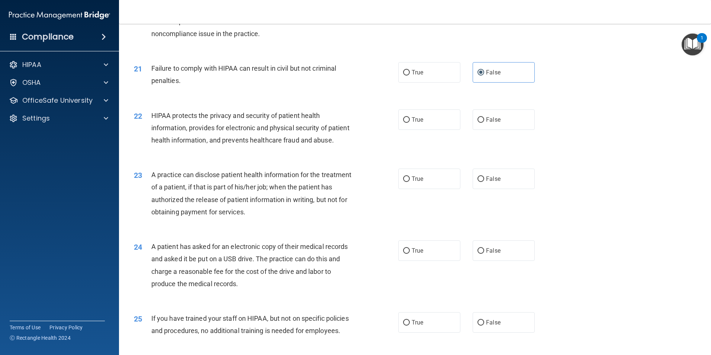
scroll to position [1083, 0]
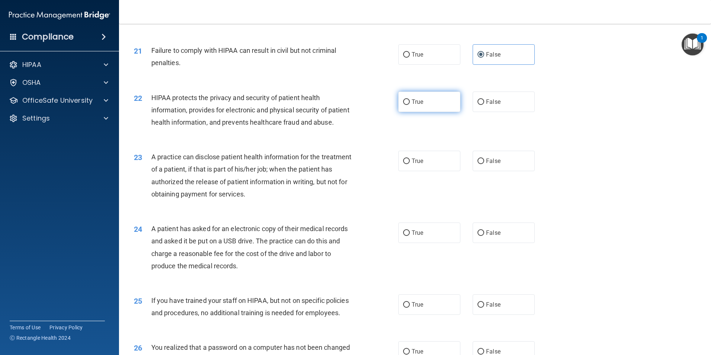
click at [372, 112] on label "True" at bounding box center [429, 101] width 62 height 20
click at [372, 105] on input "True" at bounding box center [406, 102] width 7 height 6
radio input "true"
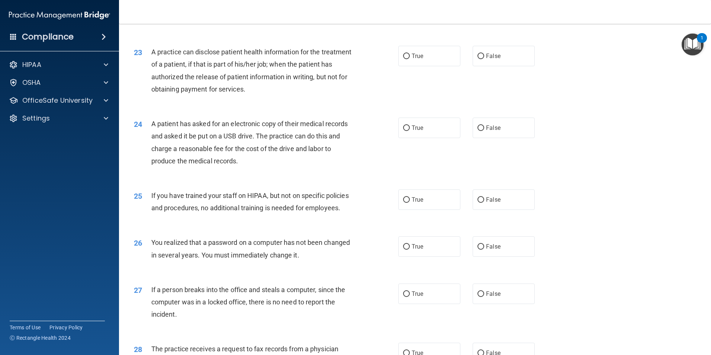
scroll to position [1194, 0]
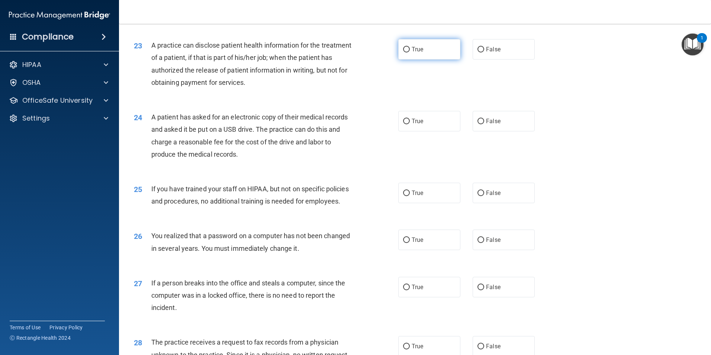
click at [372, 53] on span "True" at bounding box center [418, 49] width 12 height 7
click at [372, 52] on input "True" at bounding box center [406, 50] width 7 height 6
radio input "true"
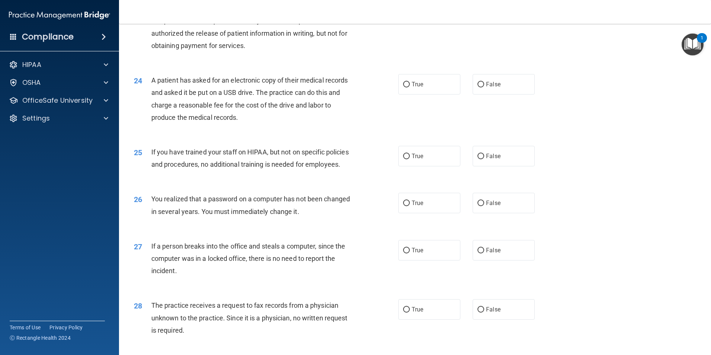
scroll to position [1231, 0]
click at [372, 94] on label "True" at bounding box center [429, 84] width 62 height 20
click at [372, 87] on input "True" at bounding box center [406, 84] width 7 height 6
radio input "true"
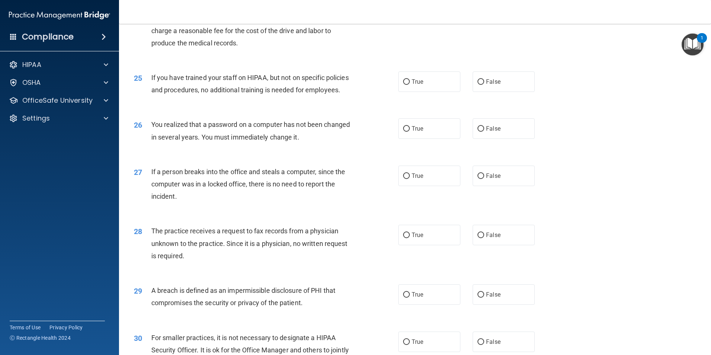
scroll to position [1306, 0]
click at [372, 91] on label "False" at bounding box center [504, 81] width 62 height 20
click at [372, 84] on input "False" at bounding box center [480, 82] width 7 height 6
radio input "true"
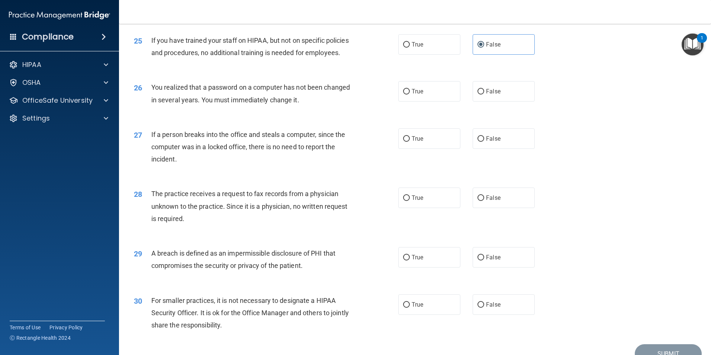
scroll to position [1343, 0]
click at [372, 101] on label "True" at bounding box center [429, 91] width 62 height 20
click at [372, 94] on input "True" at bounding box center [406, 91] width 7 height 6
radio input "true"
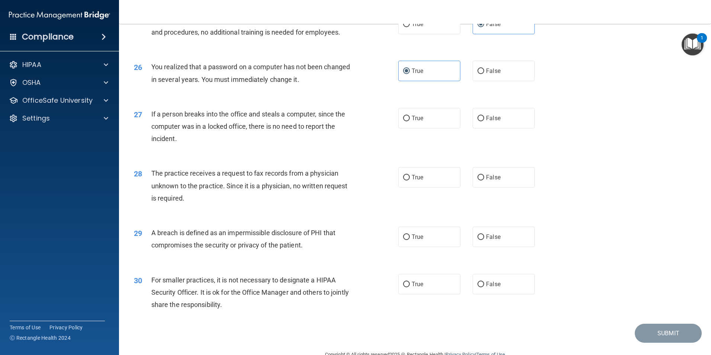
scroll to position [1380, 0]
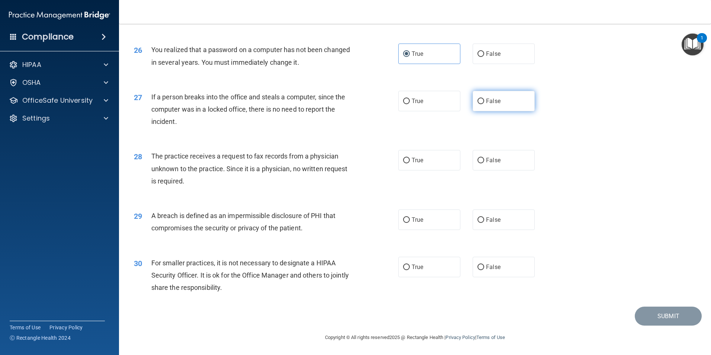
click at [372, 111] on label "False" at bounding box center [504, 101] width 62 height 20
click at [372, 104] on input "False" at bounding box center [480, 102] width 7 height 6
radio input "true"
click at [372, 163] on span "False" at bounding box center [493, 159] width 14 height 7
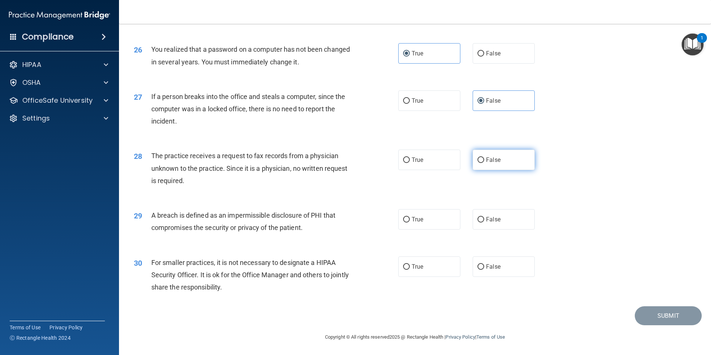
click at [372, 163] on input "False" at bounding box center [480, 160] width 7 height 6
radio input "true"
click at [372, 222] on label "True" at bounding box center [429, 219] width 62 height 20
click at [372, 222] on input "True" at bounding box center [406, 220] width 7 height 6
radio input "true"
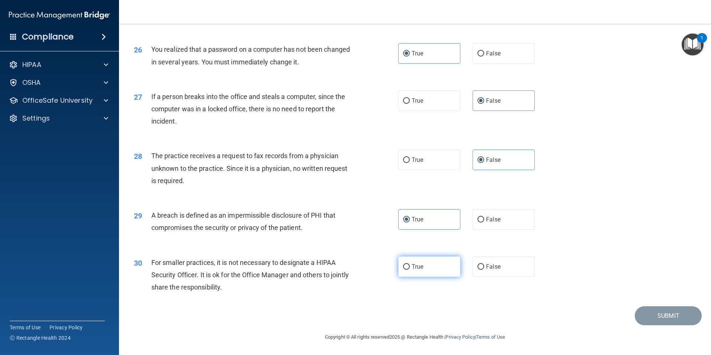
click at [372, 264] on label "True" at bounding box center [429, 266] width 62 height 20
click at [372, 264] on input "True" at bounding box center [406, 267] width 7 height 6
radio input "true"
click at [372, 316] on button "Submit" at bounding box center [668, 315] width 67 height 19
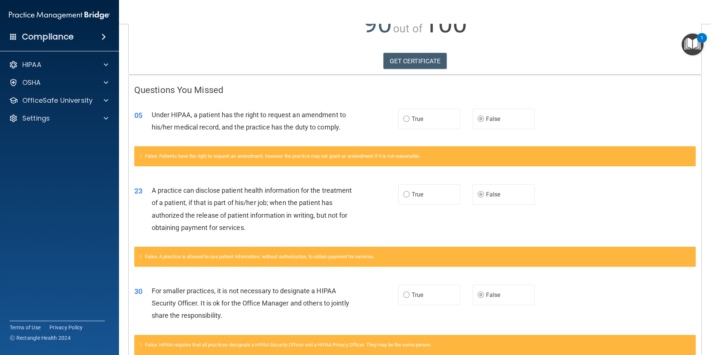
scroll to position [145, 0]
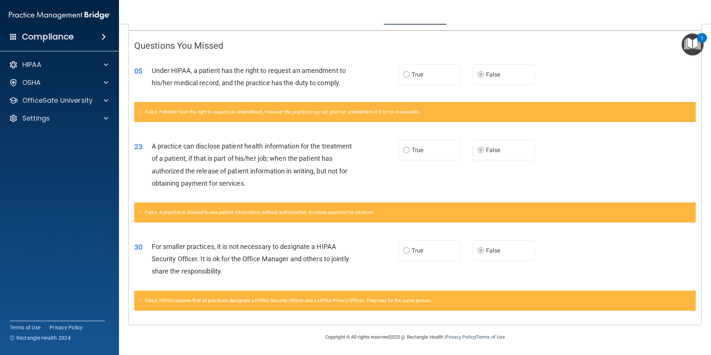
click at [372, 246] on label "True" at bounding box center [429, 250] width 62 height 20
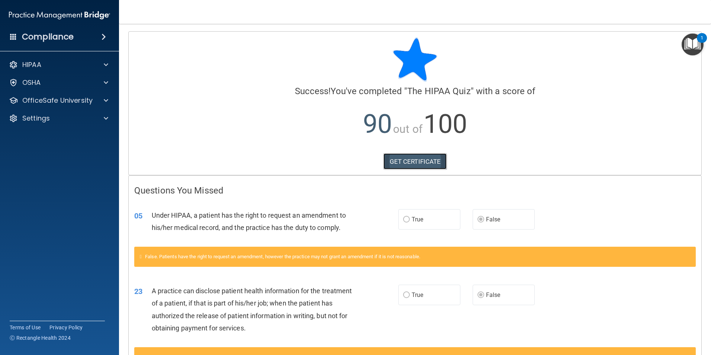
click at [372, 156] on link "GET CERTIFICATE" at bounding box center [415, 161] width 64 height 16
